Goal: Find specific page/section: Find specific page/section

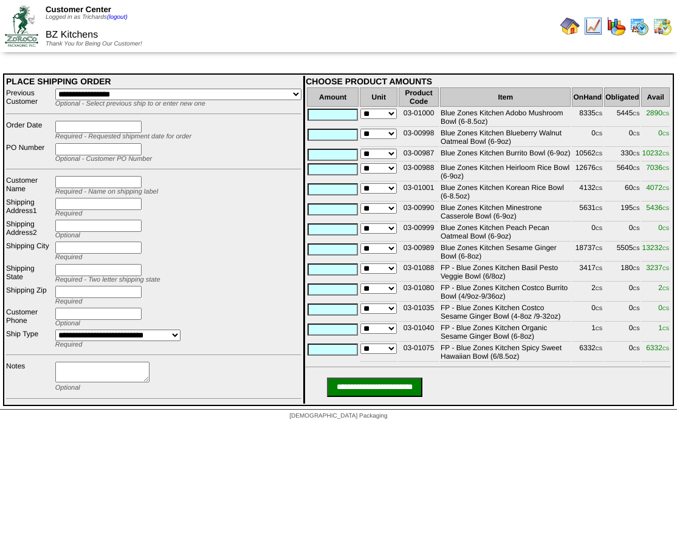
click at [426, 34] on div at bounding box center [507, 26] width 334 height 24
click at [569, 31] on img at bounding box center [569, 25] width 19 height 19
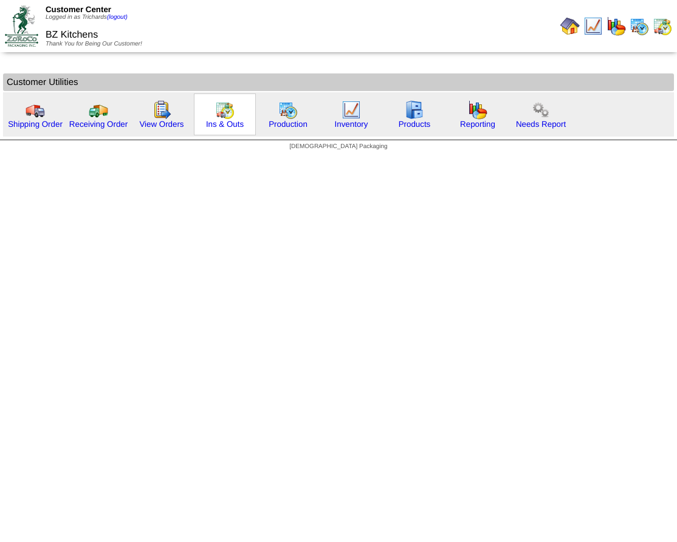
click at [224, 115] on img at bounding box center [224, 109] width 19 height 19
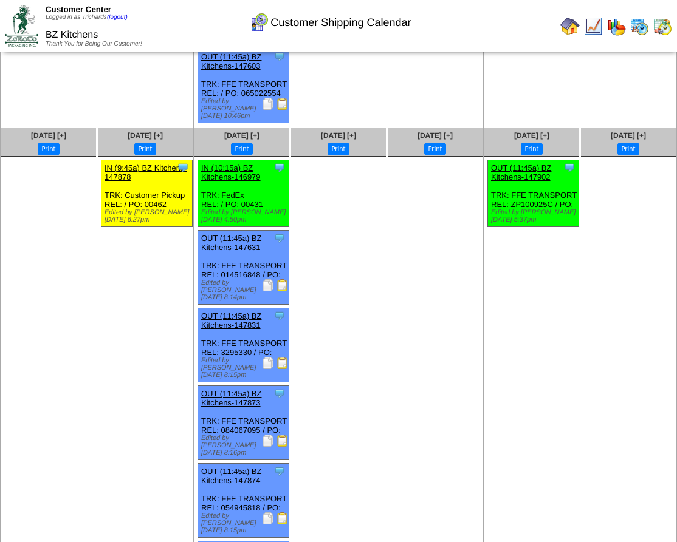
scroll to position [285, 0]
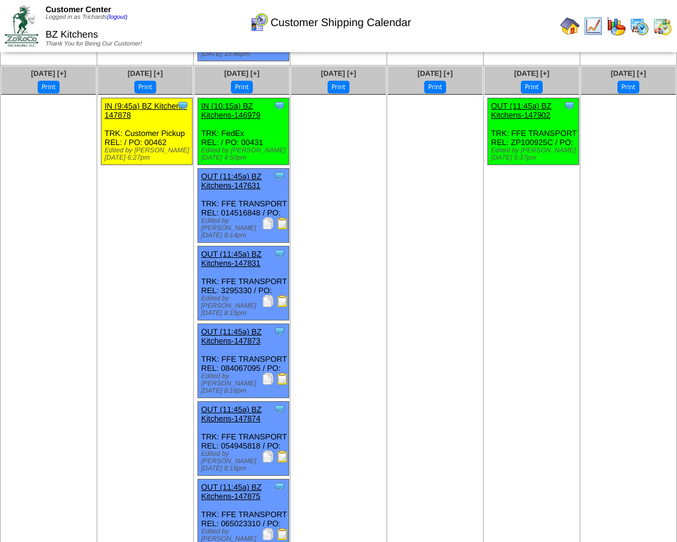
click at [266, 217] on img at bounding box center [268, 223] width 12 height 12
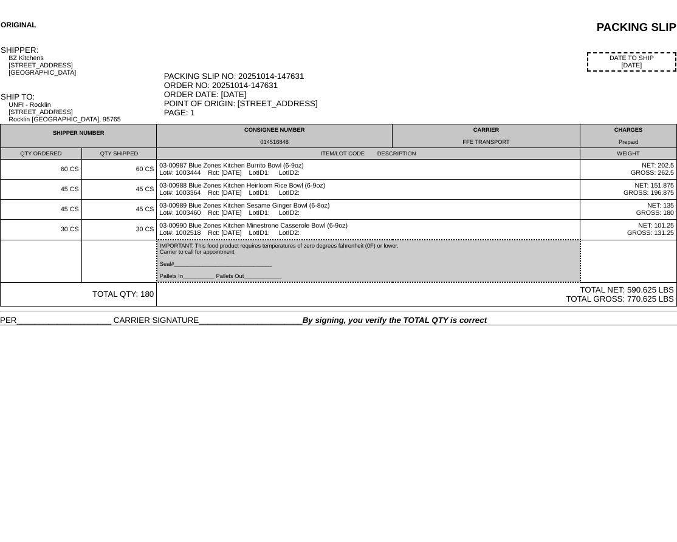
click at [281, 145] on div "014516848" at bounding box center [274, 142] width 230 height 6
copy div "014516848"
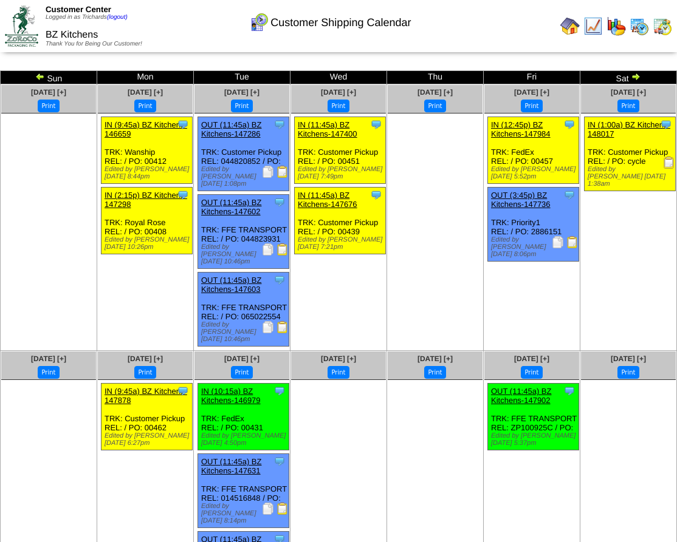
scroll to position [285, 0]
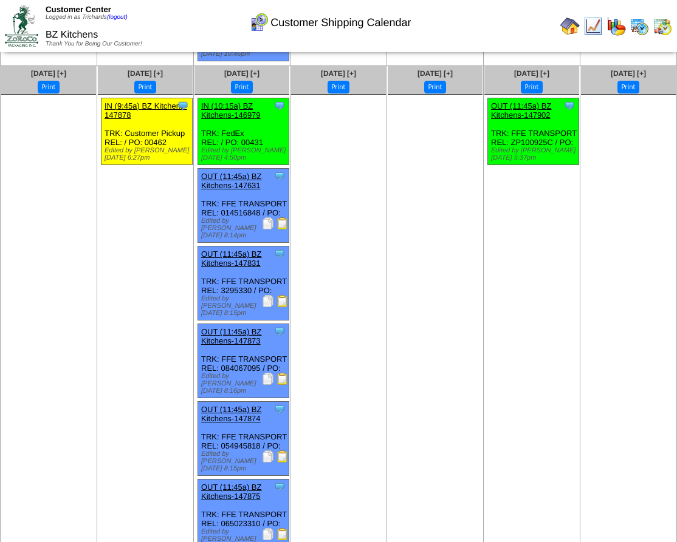
click at [265, 295] on img at bounding box center [268, 301] width 12 height 12
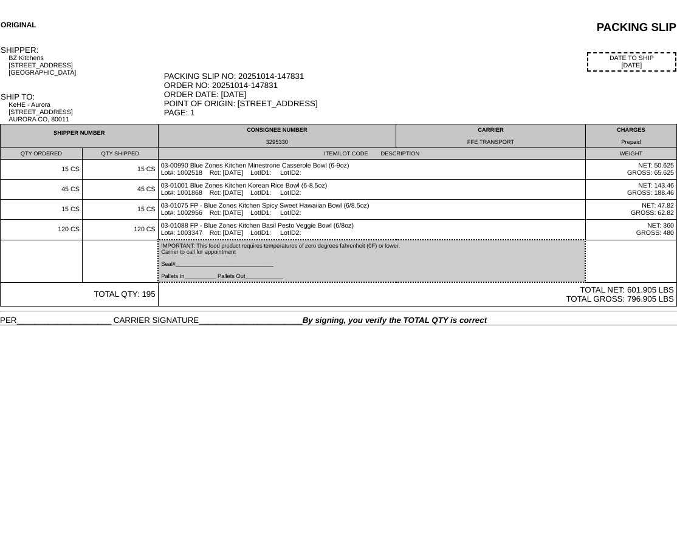
click at [270, 143] on td "CONSIGNEE NUMBER 3295330" at bounding box center [277, 137] width 238 height 24
click at [272, 144] on div "3295330" at bounding box center [277, 142] width 232 height 6
copy div "3295330"
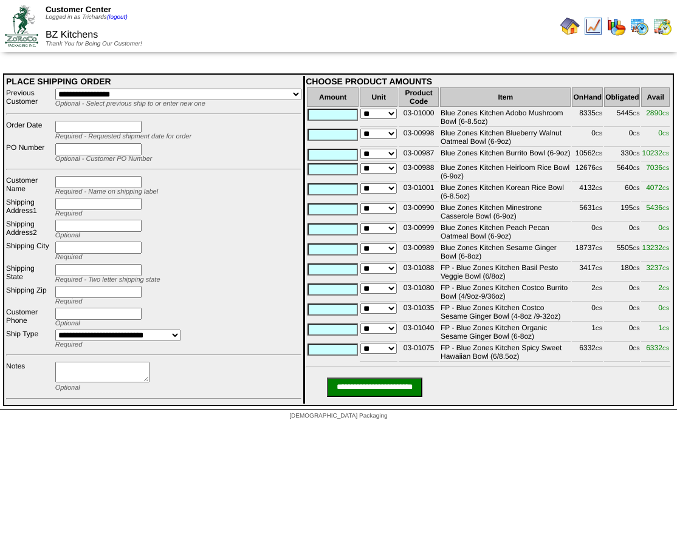
click at [570, 30] on img at bounding box center [569, 25] width 19 height 19
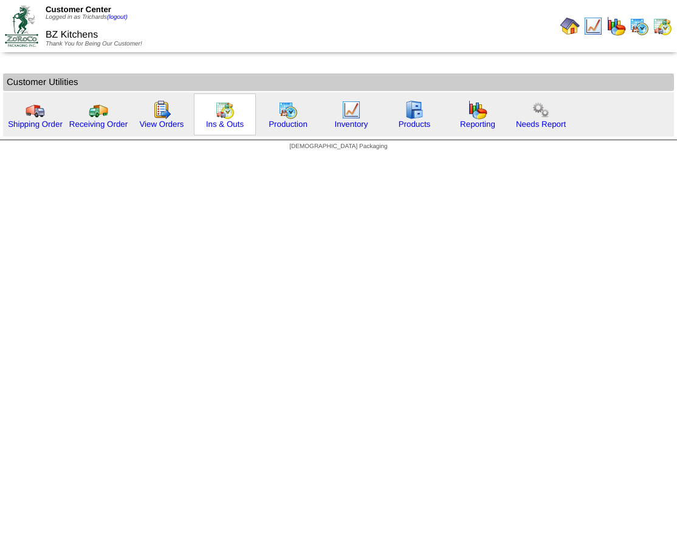
click at [241, 111] on div "Ins & Outs" at bounding box center [225, 115] width 62 height 42
click at [225, 118] on img at bounding box center [224, 109] width 19 height 19
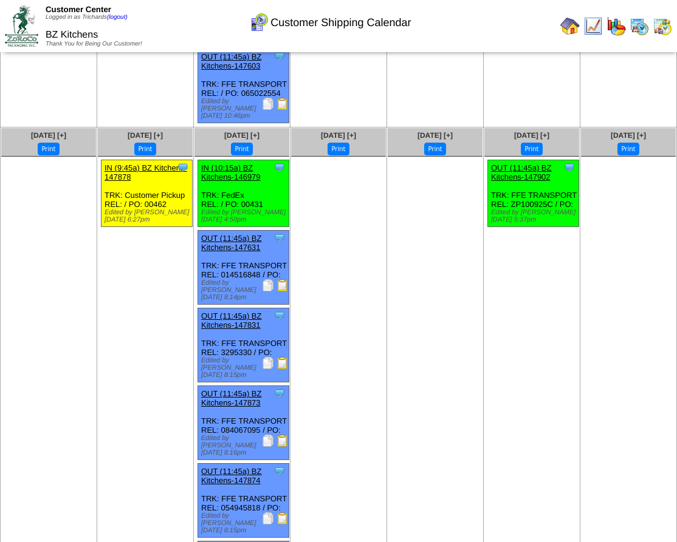
scroll to position [225, 0]
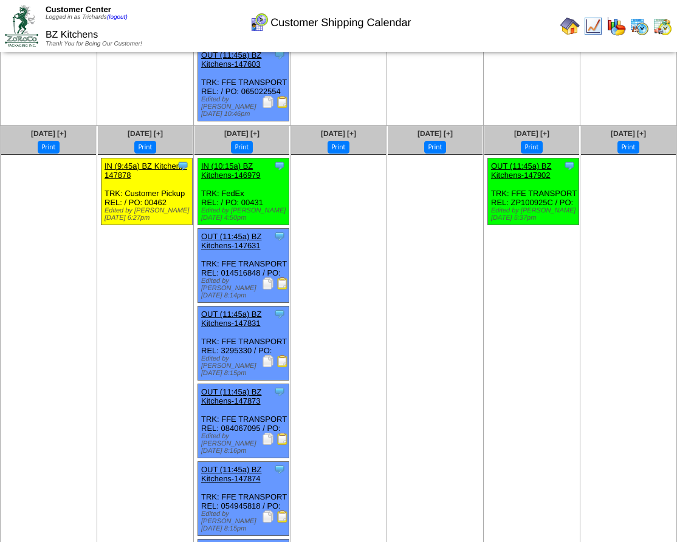
click at [268, 433] on img at bounding box center [268, 439] width 12 height 12
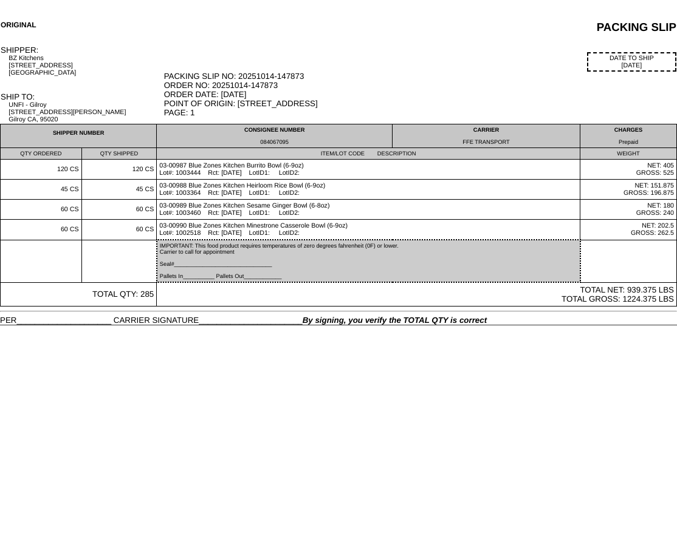
click at [273, 143] on div "084067095" at bounding box center [274, 142] width 230 height 6
copy div "084067095"
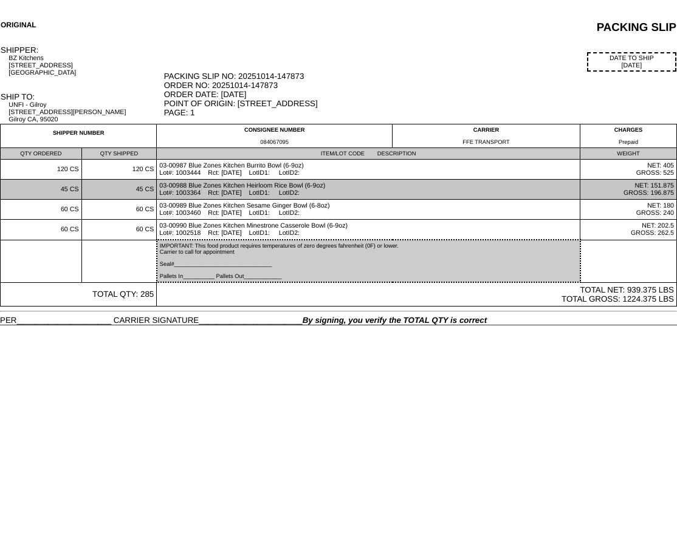
copy div "084067095"
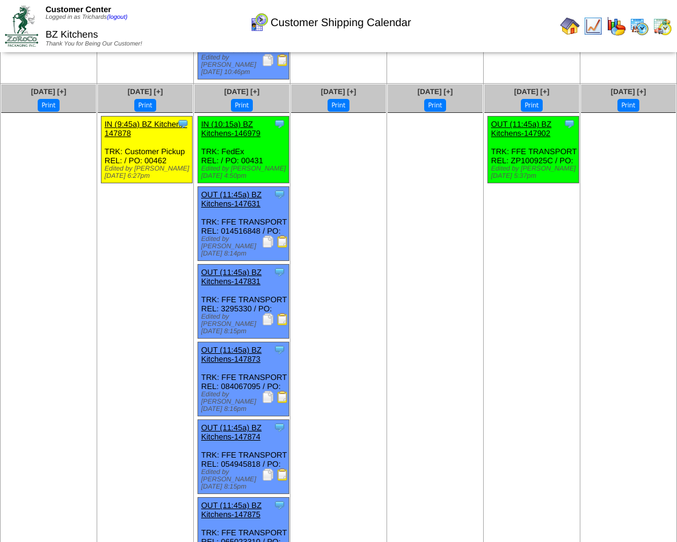
scroll to position [285, 0]
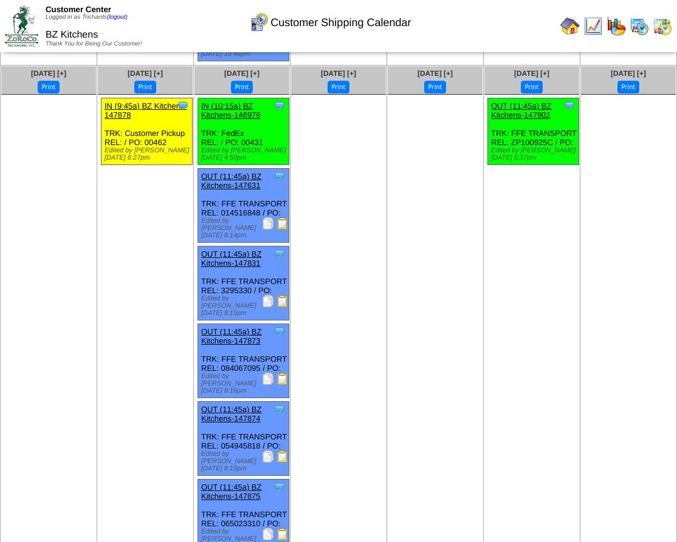
click at [271, 451] on img at bounding box center [268, 457] width 12 height 12
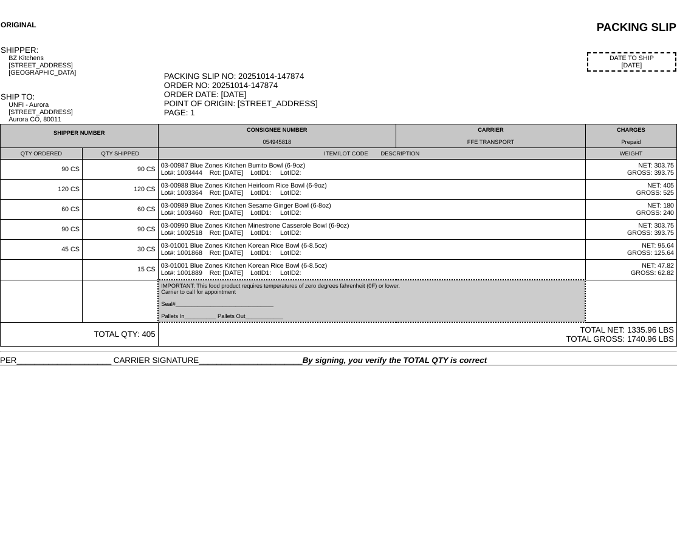
click at [274, 143] on div "054945818" at bounding box center [277, 142] width 232 height 6
copy div "054945818"
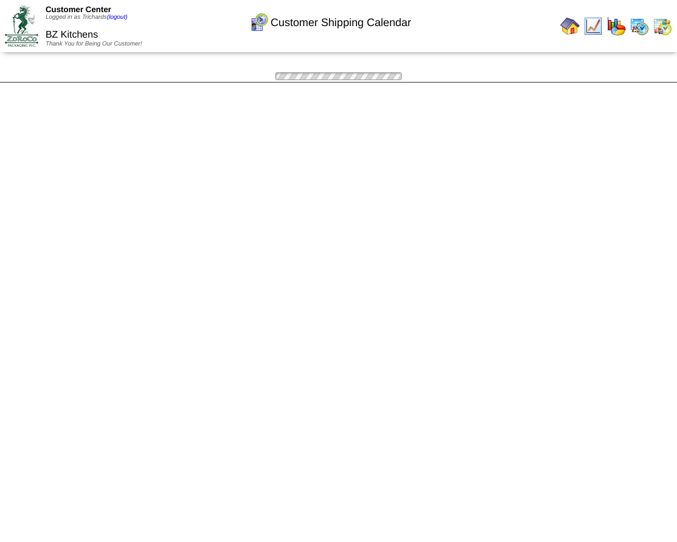
scroll to position [285, 0]
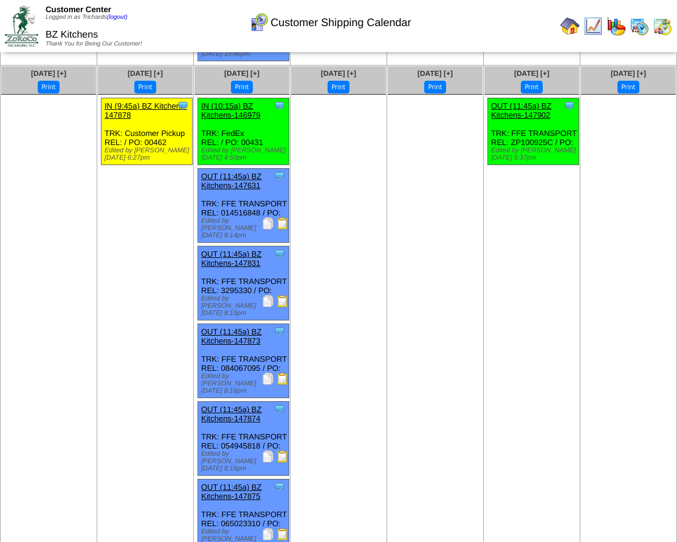
click at [268, 528] on img at bounding box center [268, 534] width 12 height 12
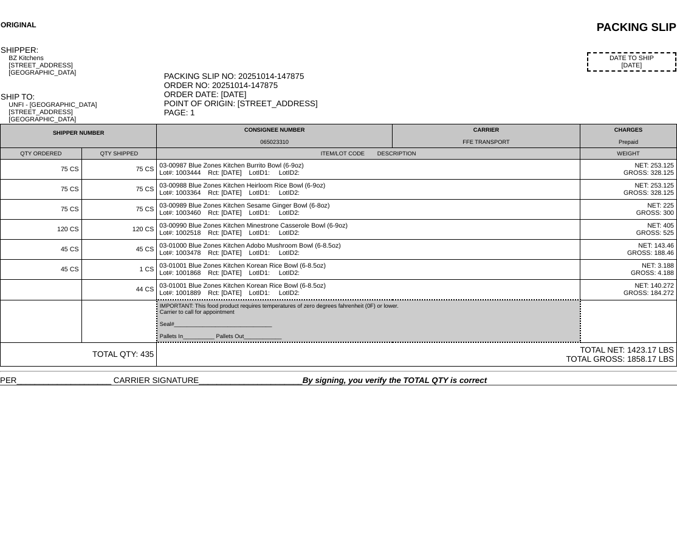
click at [284, 145] on div "065023310" at bounding box center [274, 142] width 230 height 6
copy div "065023310"
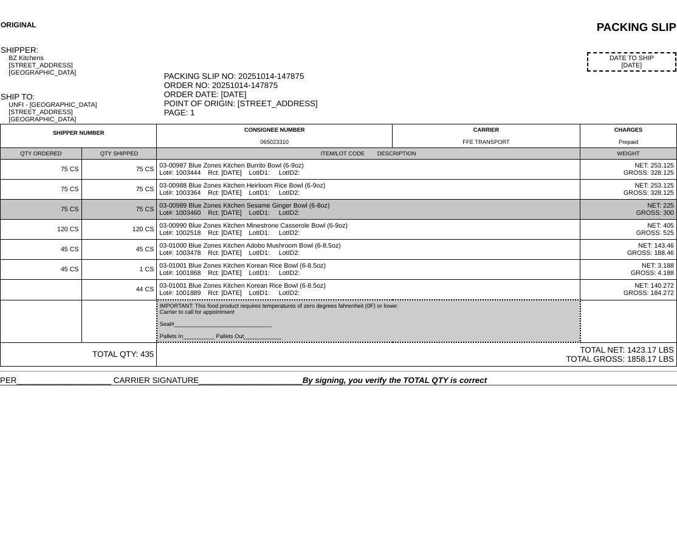
click at [64, 219] on td "75 CS" at bounding box center [41, 210] width 81 height 20
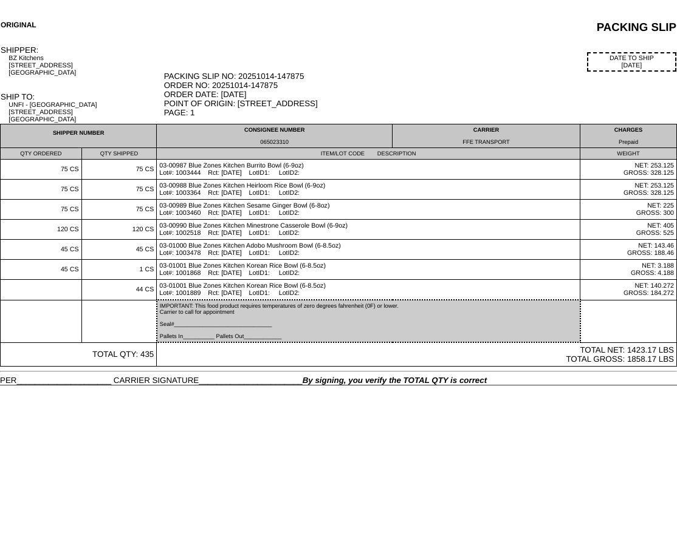
click at [280, 142] on td "CONSIGNEE NUMBER 065023310" at bounding box center [275, 137] width 236 height 24
click at [280, 145] on div "065023310" at bounding box center [274, 142] width 230 height 6
copy div "065023310"
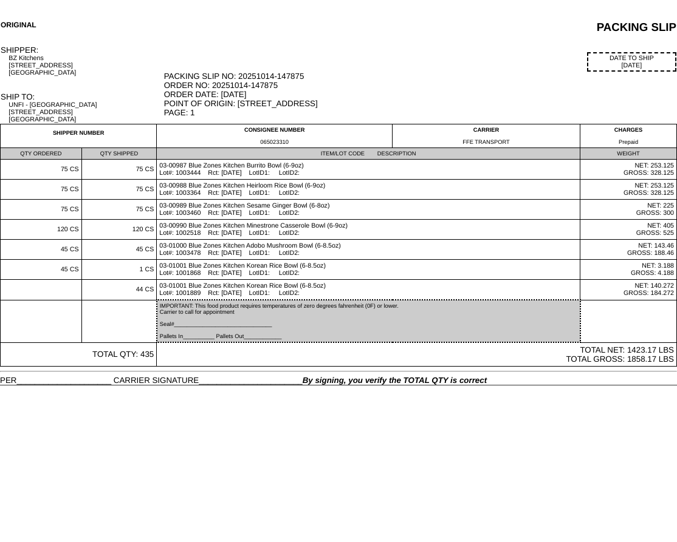
click at [330, 20] on td "PACKING SLIP" at bounding box center [443, 27] width 465 height 15
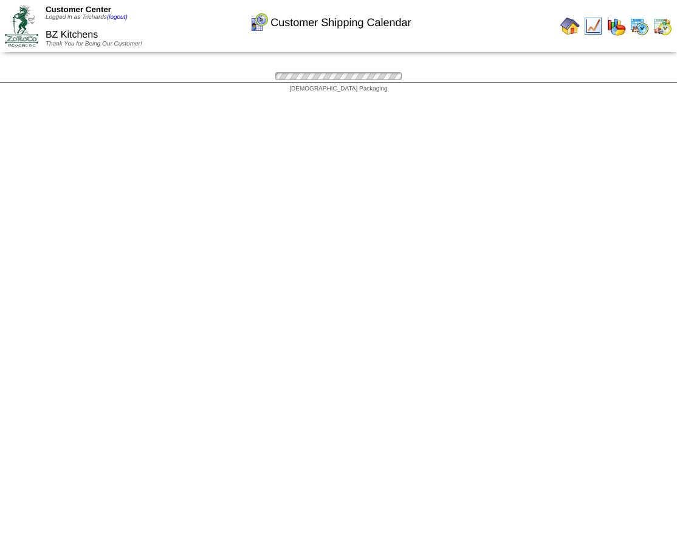
scroll to position [285, 0]
